Goal: Communication & Community: Answer question/provide support

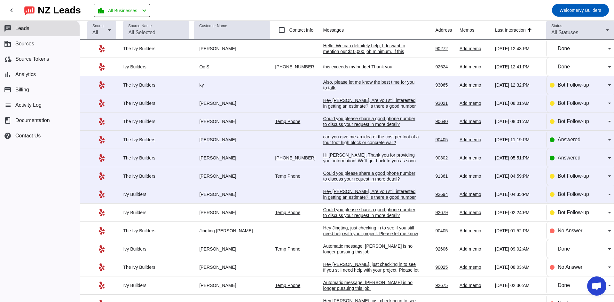
click at [345, 189] on div "Hey [PERSON_NAME], Are you still interested in getting an estimate? Is there a …" at bounding box center [371, 197] width 96 height 17
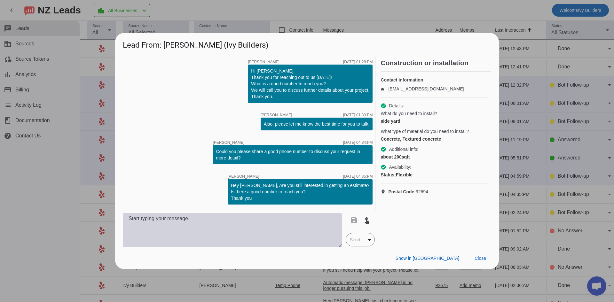
click at [192, 219] on textarea at bounding box center [232, 230] width 219 height 34
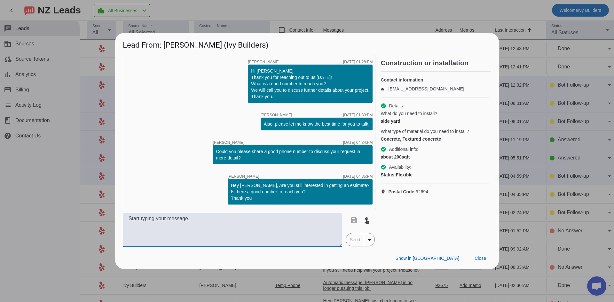
paste textarea "Hello! We can definitely help, I do want to mention our $10,000 job minimum. If…"
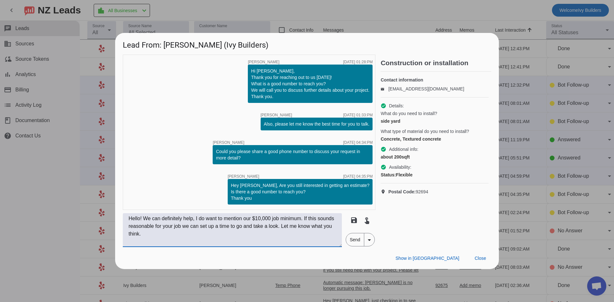
type textarea "Hello! We can definitely help, I do want to mention our $10,000 job minimum. If…"
click at [358, 239] on span "Send" at bounding box center [355, 240] width 18 height 13
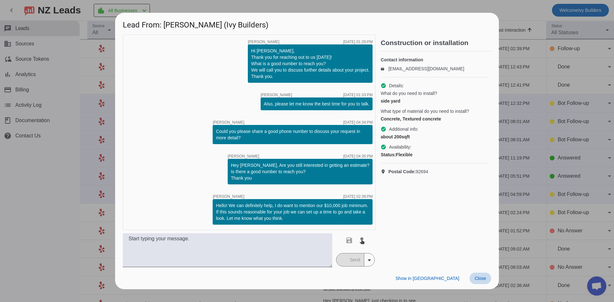
click at [482, 280] on span "Close" at bounding box center [481, 278] width 12 height 5
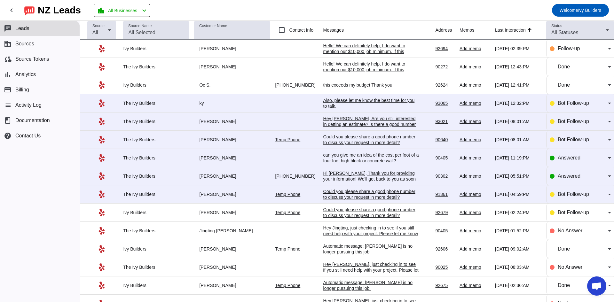
click at [359, 193] on div "Could you please share a good phone number to discuss your request in more deta…" at bounding box center [371, 195] width 96 height 12
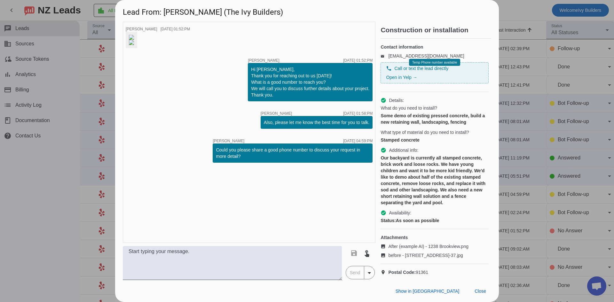
click at [134, 40] on img at bounding box center [131, 37] width 5 height 5
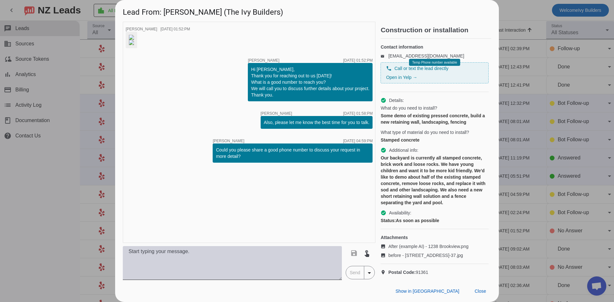
click at [193, 257] on textarea at bounding box center [232, 263] width 219 height 34
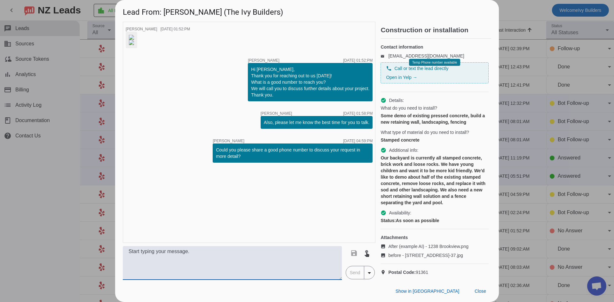
paste textarea "Hello! We can definitely help, I do want to mention our $10,000 job minimum. If…"
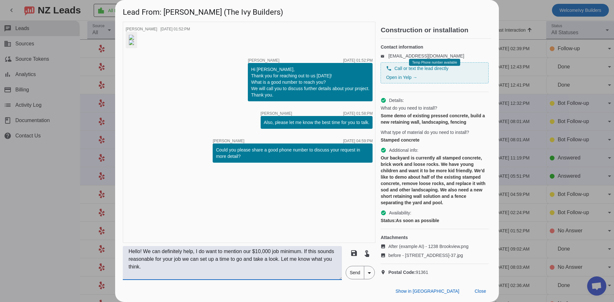
type textarea "Hello! We can definitely help, I do want to mention our $10,000 job minimum. If…"
click at [359, 273] on span "Send" at bounding box center [355, 273] width 18 height 13
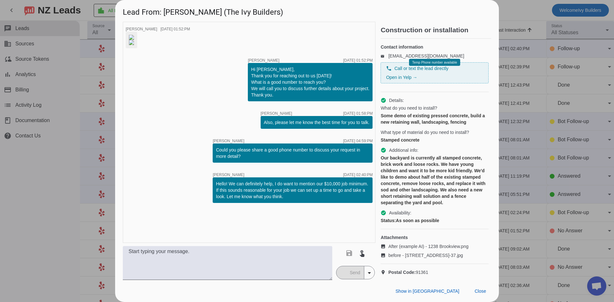
scroll to position [23, 0]
click at [482, 291] on span "Close" at bounding box center [481, 291] width 12 height 5
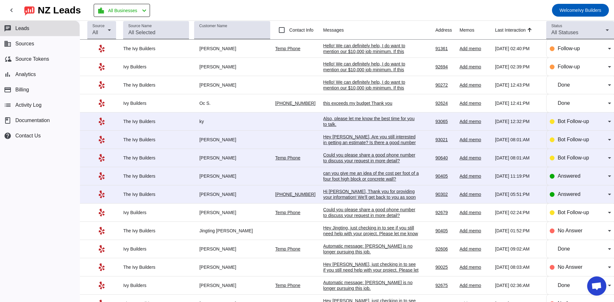
click at [381, 196] on div "Hi Renée, Thank you for providing your information! We'll get back to you as so…" at bounding box center [371, 200] width 96 height 23
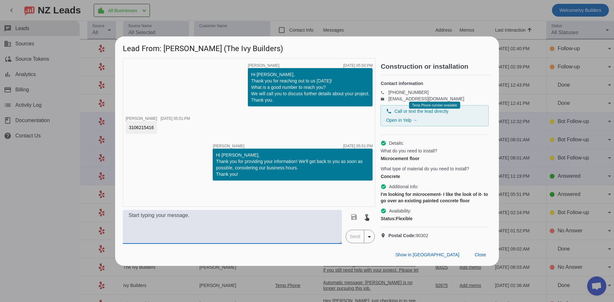
click at [278, 232] on textarea at bounding box center [232, 227] width 219 height 34
click at [204, 223] on textarea at bounding box center [232, 227] width 219 height 34
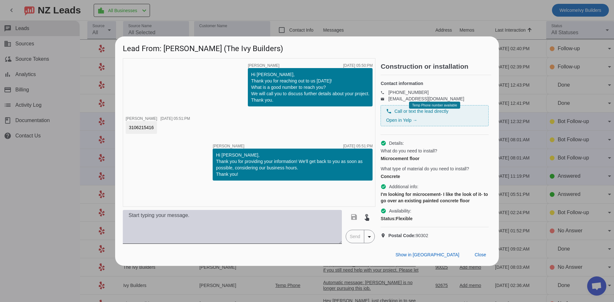
click at [170, 219] on textarea at bounding box center [232, 227] width 219 height 34
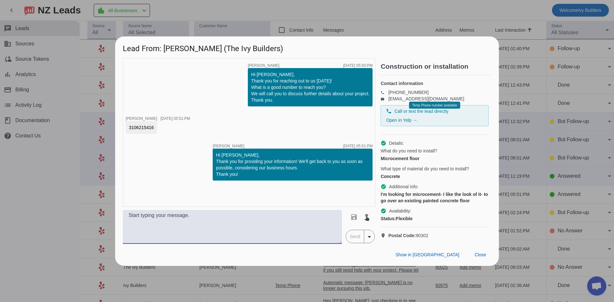
paste textarea "Hello! We can definitely help, I do want to mention our $10,000 job minimum. If…"
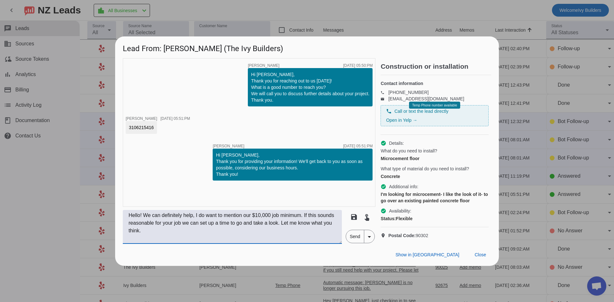
type textarea "Hello! We can definitely help, I do want to mention our $10,000 job minimum. If…"
click at [351, 243] on span "Send" at bounding box center [355, 236] width 18 height 13
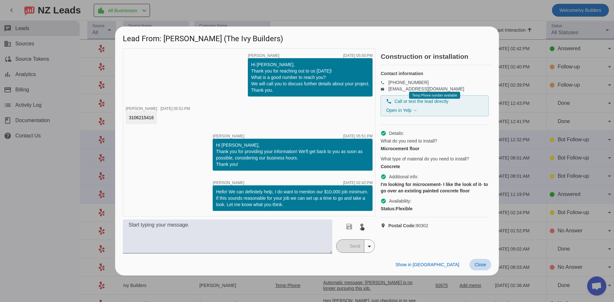
click at [478, 267] on span "Close" at bounding box center [481, 264] width 12 height 5
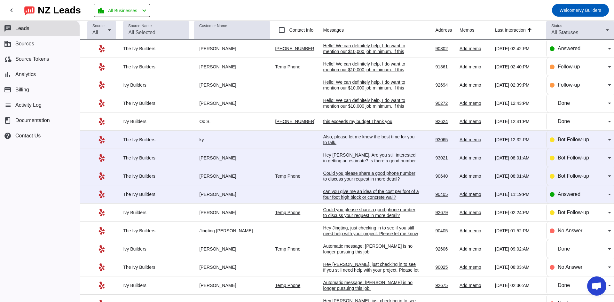
click at [357, 193] on div "can you give me an idea of the cost per foot of a four foot high block or concr…" at bounding box center [371, 195] width 96 height 12
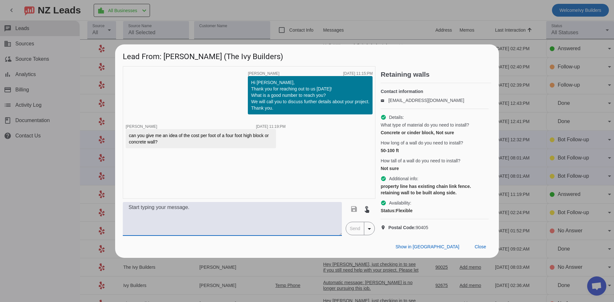
click at [273, 219] on textarea at bounding box center [232, 219] width 219 height 34
paste textarea "Hello! We can definitely help, I do want to mention our $10,000 job minimum. If…"
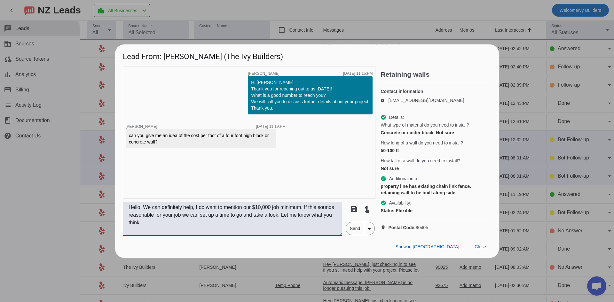
type textarea "Hello! We can definitely help, I do want to mention our $10,000 job minimum. If…"
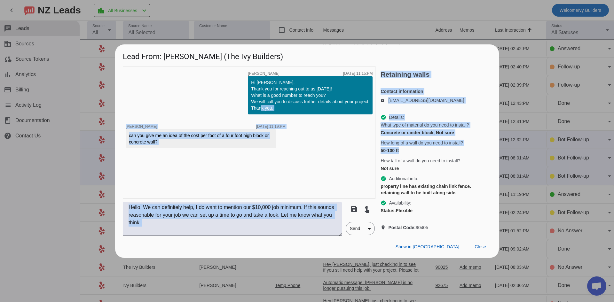
drag, startPoint x: 415, startPoint y: 155, endPoint x: 353, endPoint y: 169, distance: 62.8
click at [352, 168] on div "timer close Tom L. 8/17/2025, 11:15:PM Hi Bruce, Thank you for reaching out to …" at bounding box center [307, 151] width 369 height 170
click at [353, 169] on div "timer close Tom L. 8/17/2025, 11:15:PM Hi Bruce, Thank you for reaching out to …" at bounding box center [249, 132] width 253 height 133
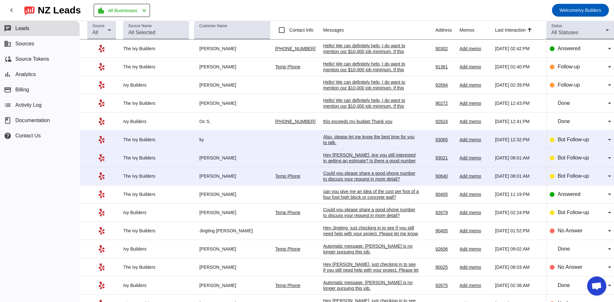
click at [345, 192] on div "can you give me an idea of the cost per foot of a four foot high block or concr…" at bounding box center [371, 195] width 96 height 12
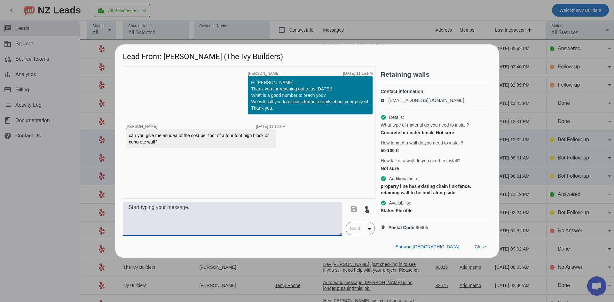
click at [314, 226] on textarea at bounding box center [232, 219] width 219 height 34
paste textarea "Hello! We can definitely help, I do want to mention our $10,000 job minimum. If…"
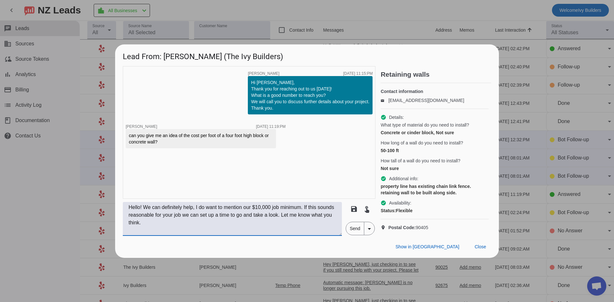
type textarea "Hello! We can definitely help, I do want to mention our $10,000 job minimum. If…"
click at [357, 235] on span "Send" at bounding box center [355, 228] width 18 height 13
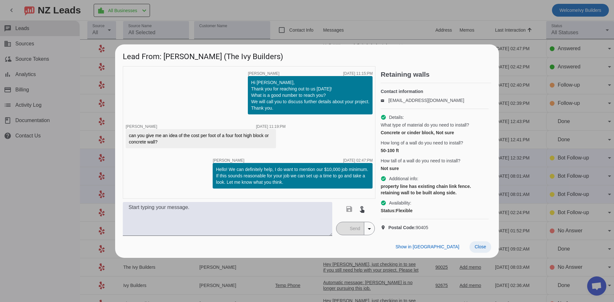
click at [488, 252] on span at bounding box center [481, 248] width 22 height 12
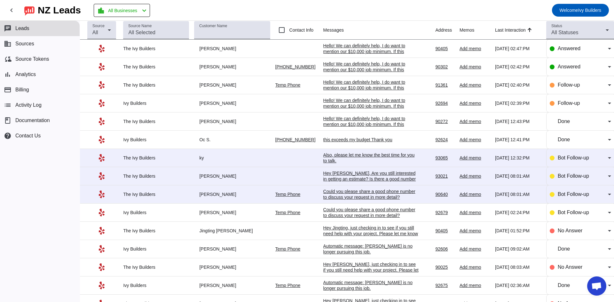
click at [359, 189] on div "Could you please share a good phone number to discuss your request in more deta…" at bounding box center [371, 195] width 96 height 12
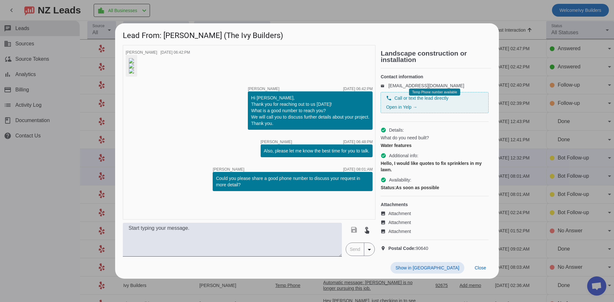
scroll to position [68, 0]
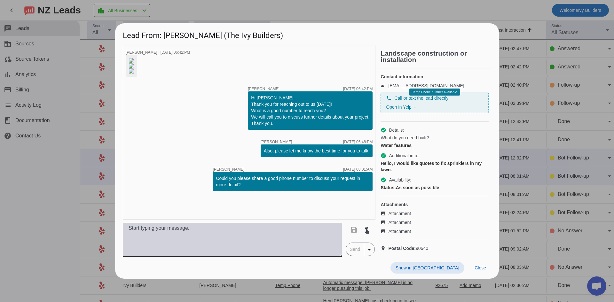
click at [249, 256] on textarea at bounding box center [232, 240] width 219 height 34
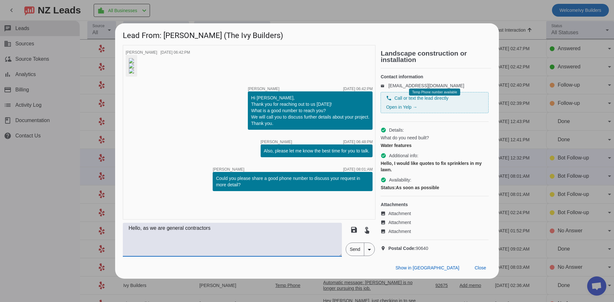
paste textarea "Hello! We can definitely help, I do want to mention our $10,000 job minimum. If…"
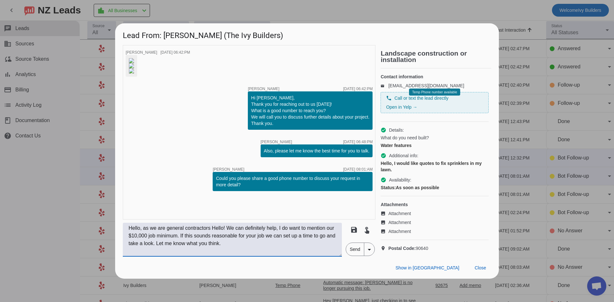
drag, startPoint x: 211, startPoint y: 252, endPoint x: 230, endPoint y: 252, distance: 18.9
click at [230, 252] on textarea "Hello, as we are general contractors Hello! We can definitely help, I do want t…" at bounding box center [232, 240] width 219 height 34
click at [262, 252] on textarea "Hello, as we are general contractors we can definitely help, I do want to menti…" at bounding box center [232, 240] width 219 height 34
click at [180, 257] on textarea "Hello, as we are general contractors we can definitely help. I do want to menti…" at bounding box center [232, 240] width 219 height 34
type textarea "Hello, as we are general contractors we can definitely help. I do want to menti…"
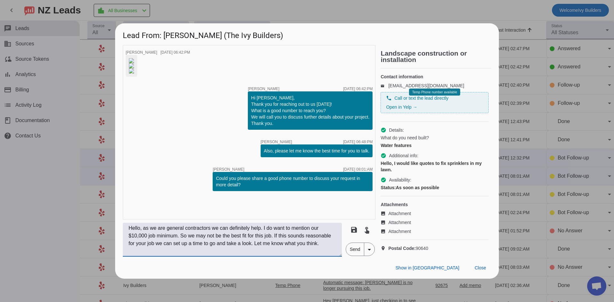
click at [349, 256] on span "Send" at bounding box center [355, 249] width 18 height 13
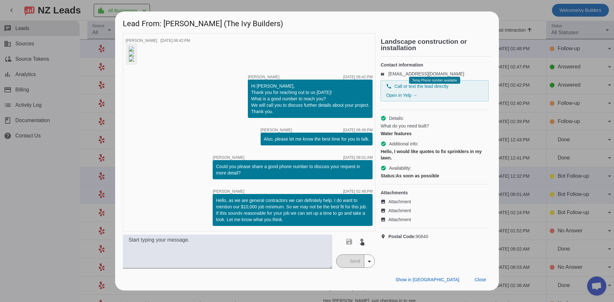
scroll to position [115, 0]
click at [479, 283] on span "Close" at bounding box center [481, 279] width 12 height 5
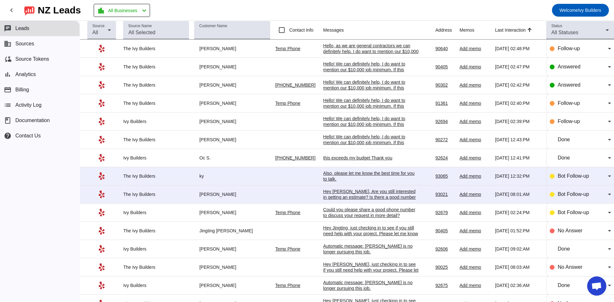
click at [374, 188] on td "Hey [PERSON_NAME], Are you still interested in getting an estimate? Is there a …" at bounding box center [379, 195] width 112 height 18
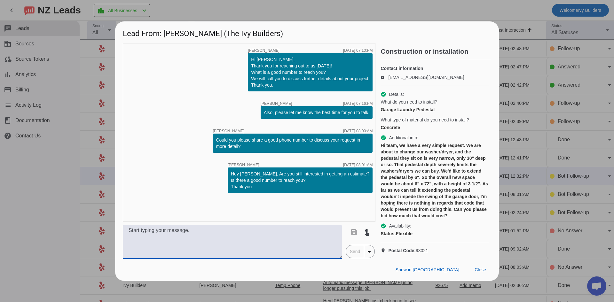
click at [271, 255] on textarea at bounding box center [232, 242] width 219 height 34
paste textarea "Hello! We can definitely help, I do want to mention our $10,000 job minimum. If…"
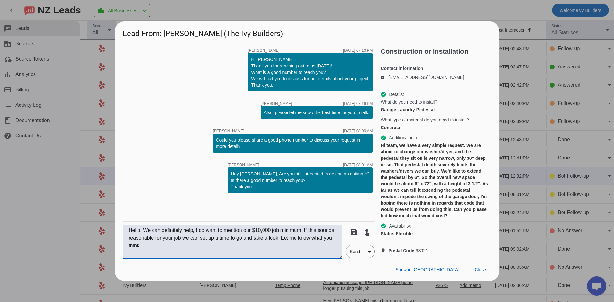
type textarea "Hello! We can definitely help, I do want to mention our $10,000 job minimum. If…"
click at [353, 258] on span "Send" at bounding box center [355, 251] width 18 height 13
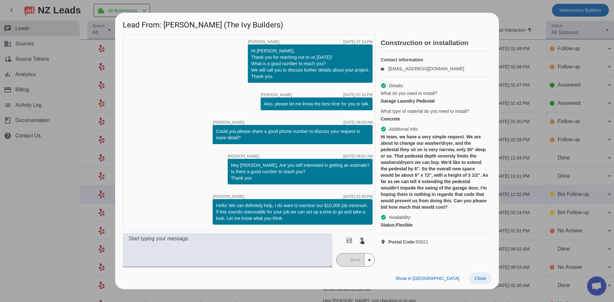
click at [481, 281] on span "Close" at bounding box center [481, 278] width 12 height 5
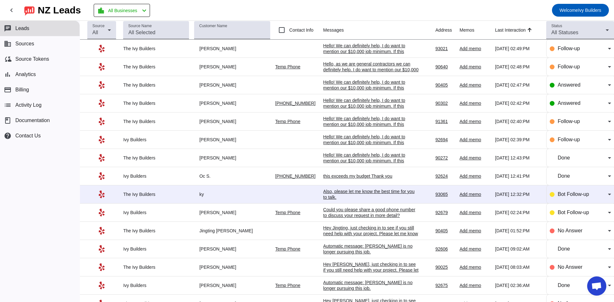
click at [348, 195] on div "Also, please let me know the best time for you to talk.​" at bounding box center [371, 195] width 96 height 12
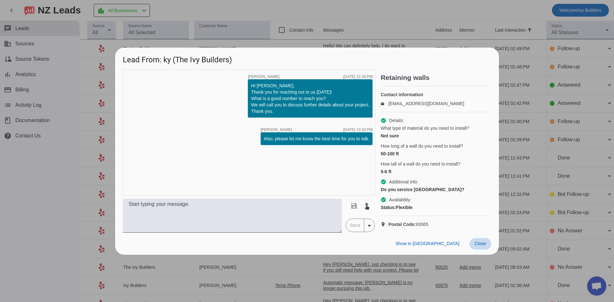
click at [490, 247] on span at bounding box center [481, 244] width 22 height 12
